Goal: Navigation & Orientation: Find specific page/section

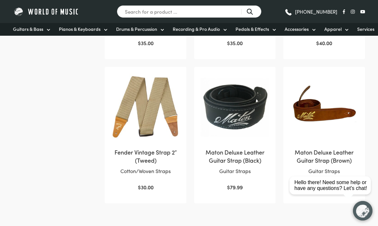
scroll to position [552, 0]
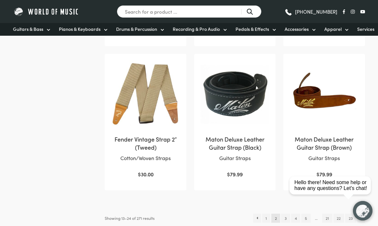
click at [285, 155] on html "Hello there! Need some help or have any questions? Let's chat!" at bounding box center [330, 155] width 94 height 0
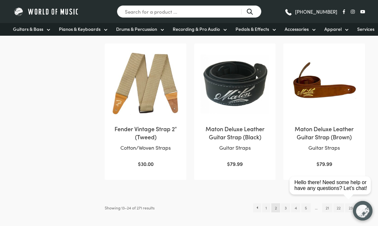
scroll to position [564, 0]
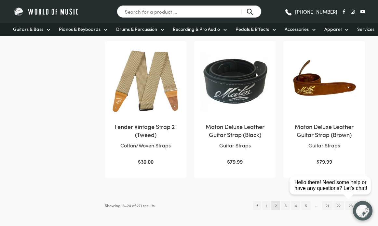
click at [285, 155] on html "Hello there! Need some help or have any questions? Let's chat!" at bounding box center [330, 155] width 94 height 0
click at [282, 202] on link "3" at bounding box center [285, 205] width 9 height 9
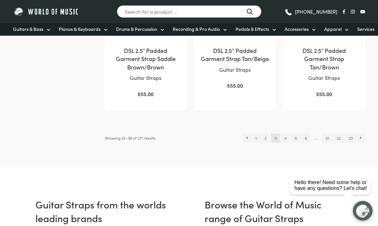
scroll to position [658, 0]
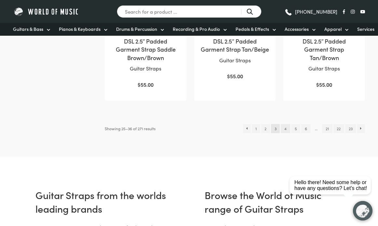
click at [285, 124] on link "4" at bounding box center [284, 128] width 9 height 9
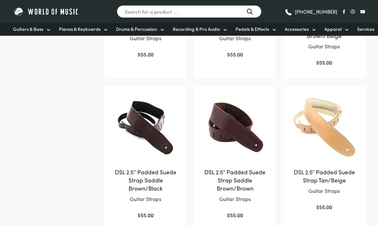
scroll to position [447, 0]
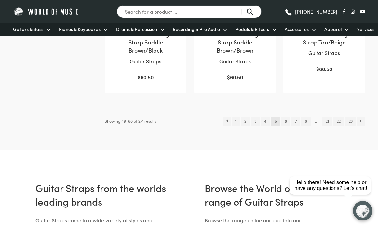
scroll to position [660, 0]
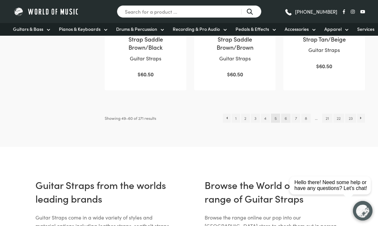
click at [285, 115] on link "6" at bounding box center [285, 118] width 9 height 9
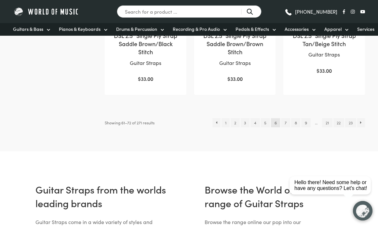
scroll to position [658, 0]
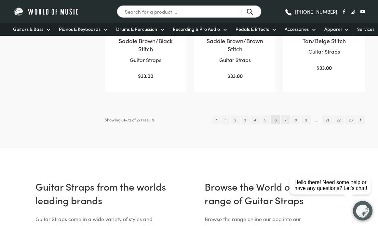
click at [286, 116] on link "7" at bounding box center [285, 119] width 9 height 9
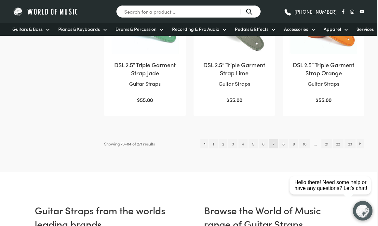
scroll to position [619, 1]
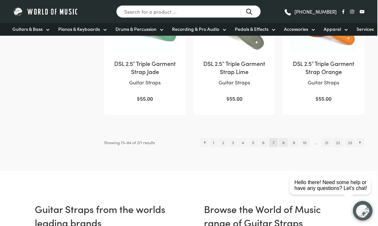
click at [279, 141] on link "8" at bounding box center [282, 142] width 9 height 9
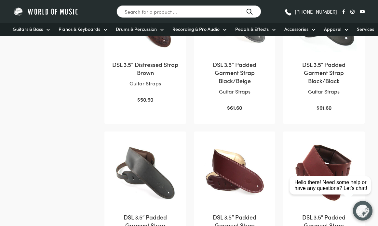
scroll to position [499, 0]
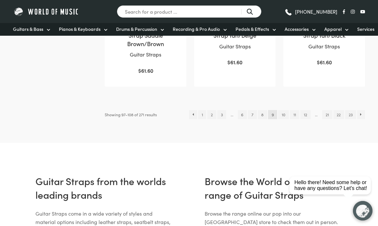
scroll to position [673, 0]
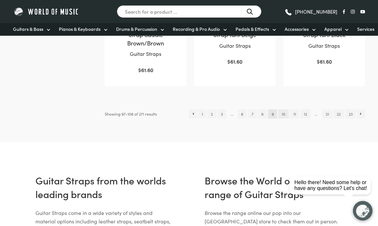
click at [283, 110] on link "10" at bounding box center [283, 114] width 10 height 9
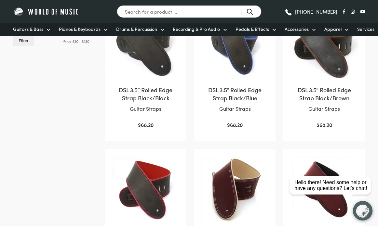
scroll to position [304, 0]
